Goal: Navigation & Orientation: Find specific page/section

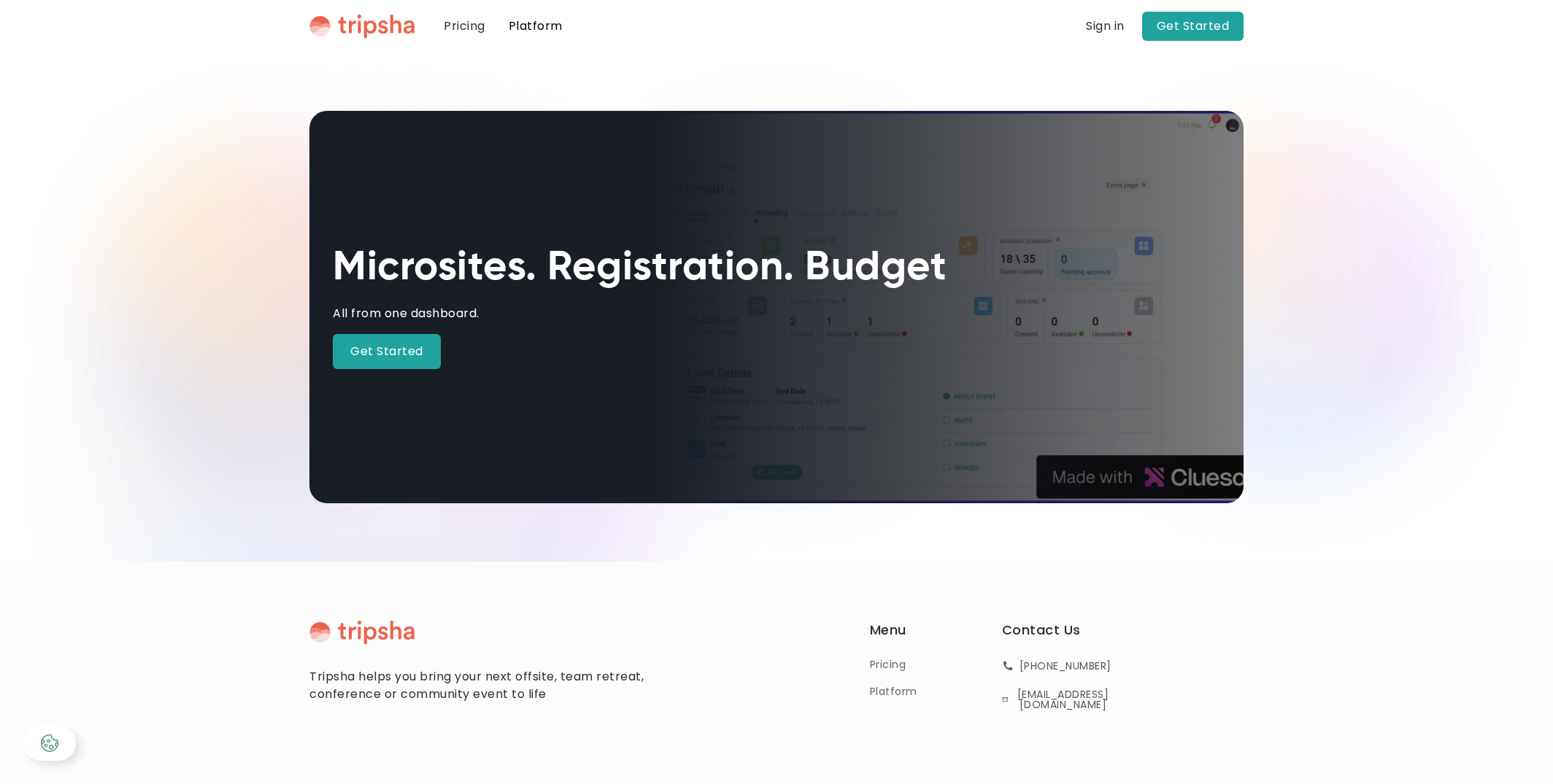
click at [554, 30] on link "Platform" at bounding box center [536, 26] width 78 height 53
